Goal: Information Seeking & Learning: Learn about a topic

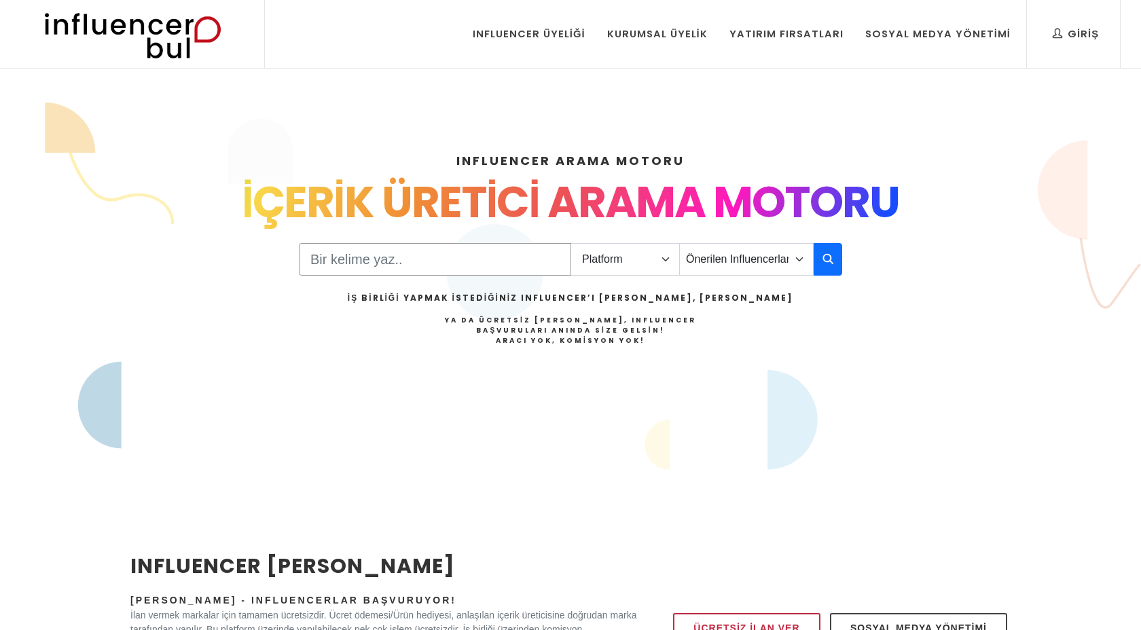
click at [479, 253] on input "Search" at bounding box center [435, 259] width 272 height 33
click at [617, 253] on select "Platform Instagram Facebook Youtube Tiktok Twitter Twitch" at bounding box center [625, 259] width 109 height 33
select select "1"
click at [715, 264] on select "Önerilen Influencerlar Aile & Çocuk & Ebeveyn Alışveriş & Giyim & Aksesuar Arab…" at bounding box center [746, 259] width 134 height 33
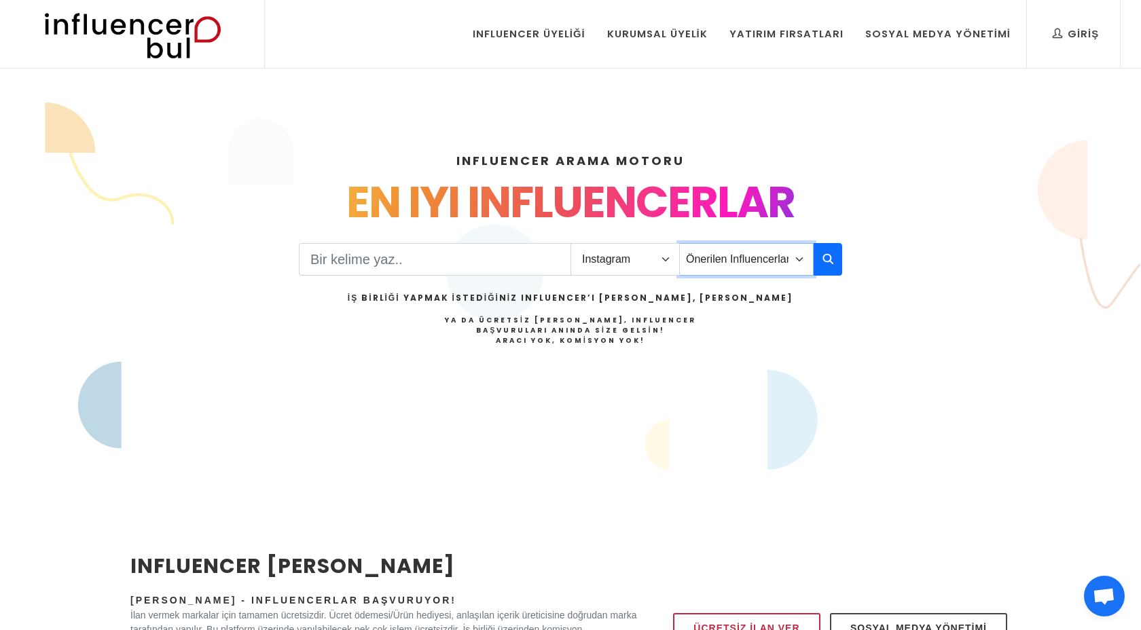
select select "9"
click at [820, 263] on button "button" at bounding box center [828, 259] width 29 height 33
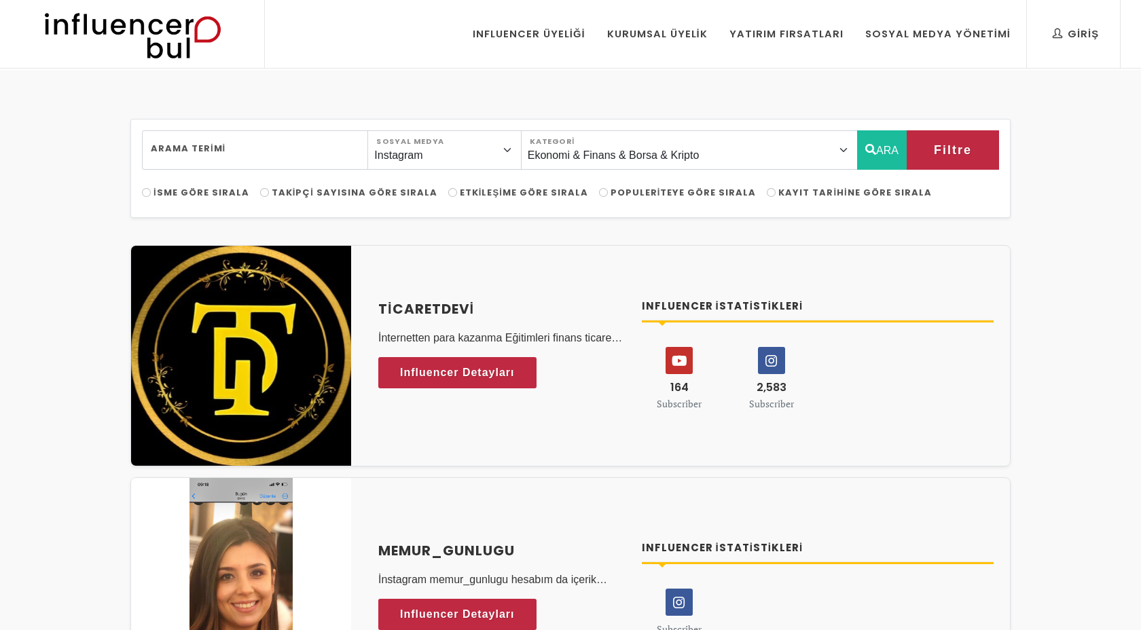
select select "9"
